Goal: Navigation & Orientation: Find specific page/section

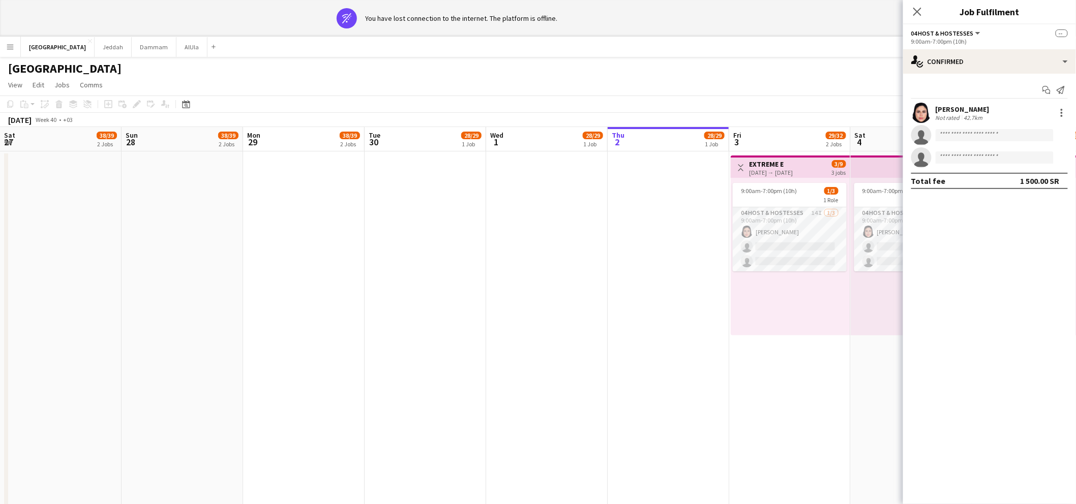
scroll to position [0, 382]
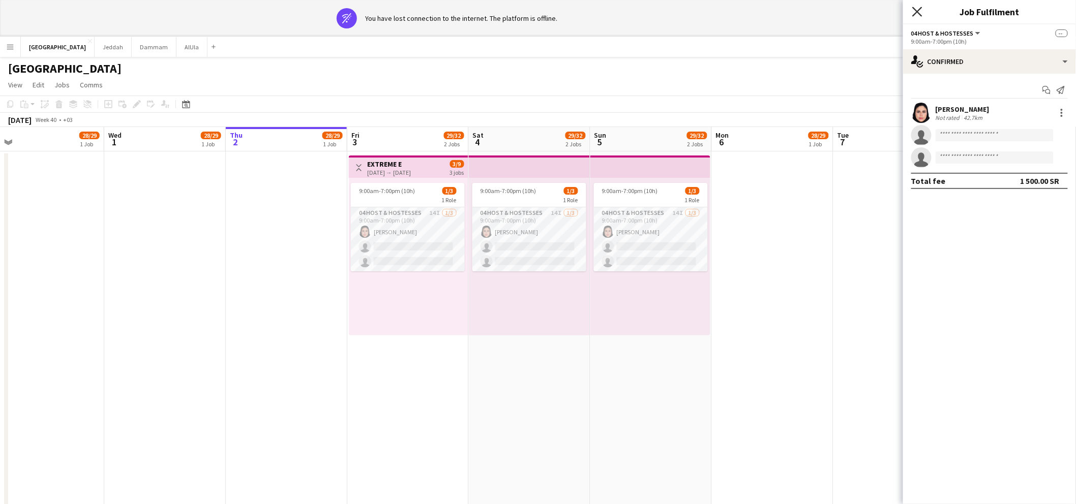
click at [919, 9] on icon at bounding box center [917, 12] width 10 height 10
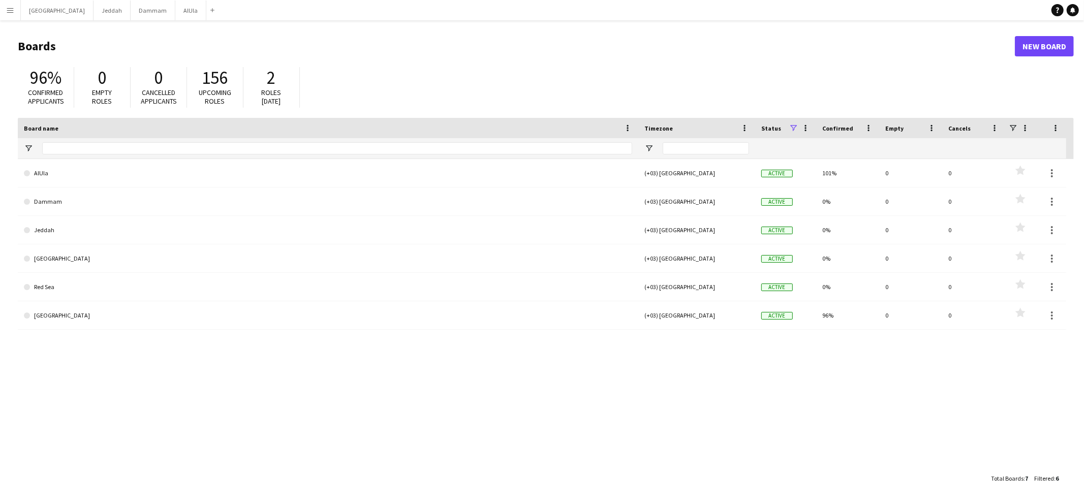
click at [5, 6] on button "Menu" at bounding box center [10, 10] width 20 height 20
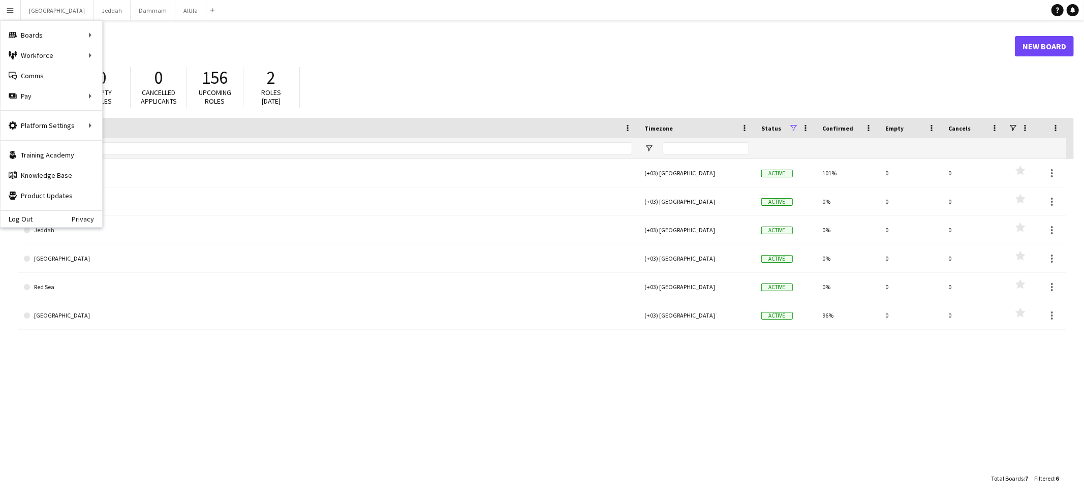
click at [344, 34] on header "Boards New Board" at bounding box center [546, 47] width 1056 height 32
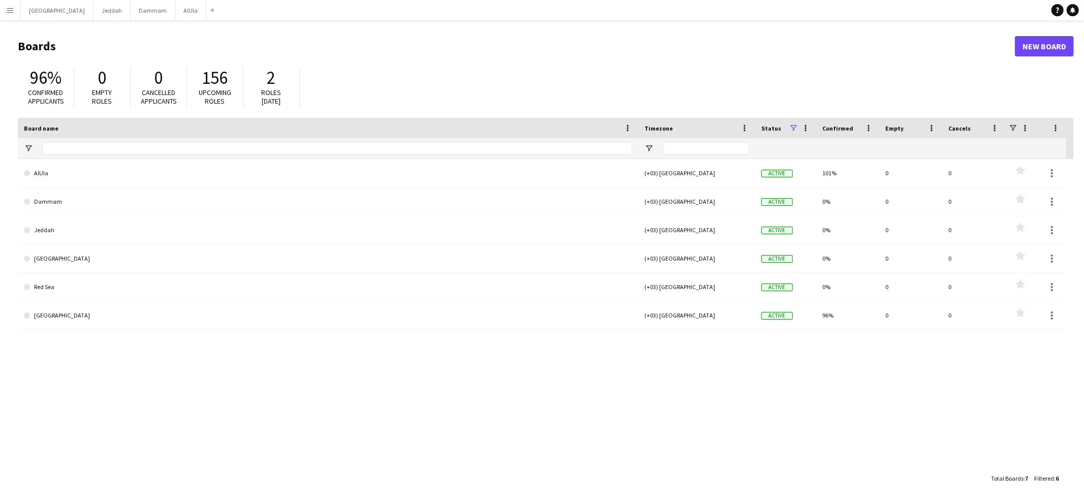
click at [42, 43] on h1 "Boards" at bounding box center [516, 46] width 997 height 15
click at [95, 48] on h1 "Boards" at bounding box center [516, 46] width 997 height 15
click at [58, 43] on h1 "Boards" at bounding box center [516, 46] width 997 height 15
